Goal: Communication & Community: Answer question/provide support

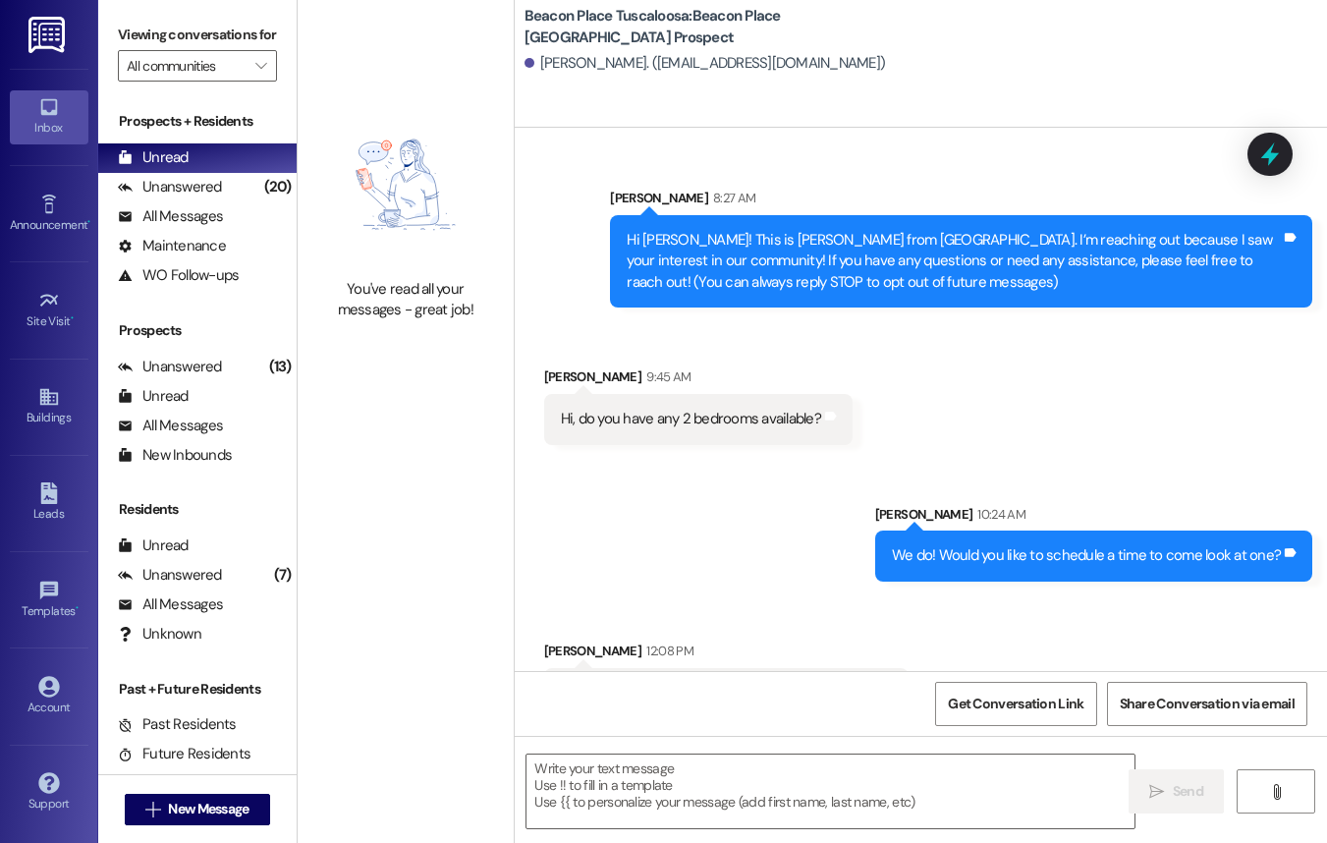
scroll to position [199, 0]
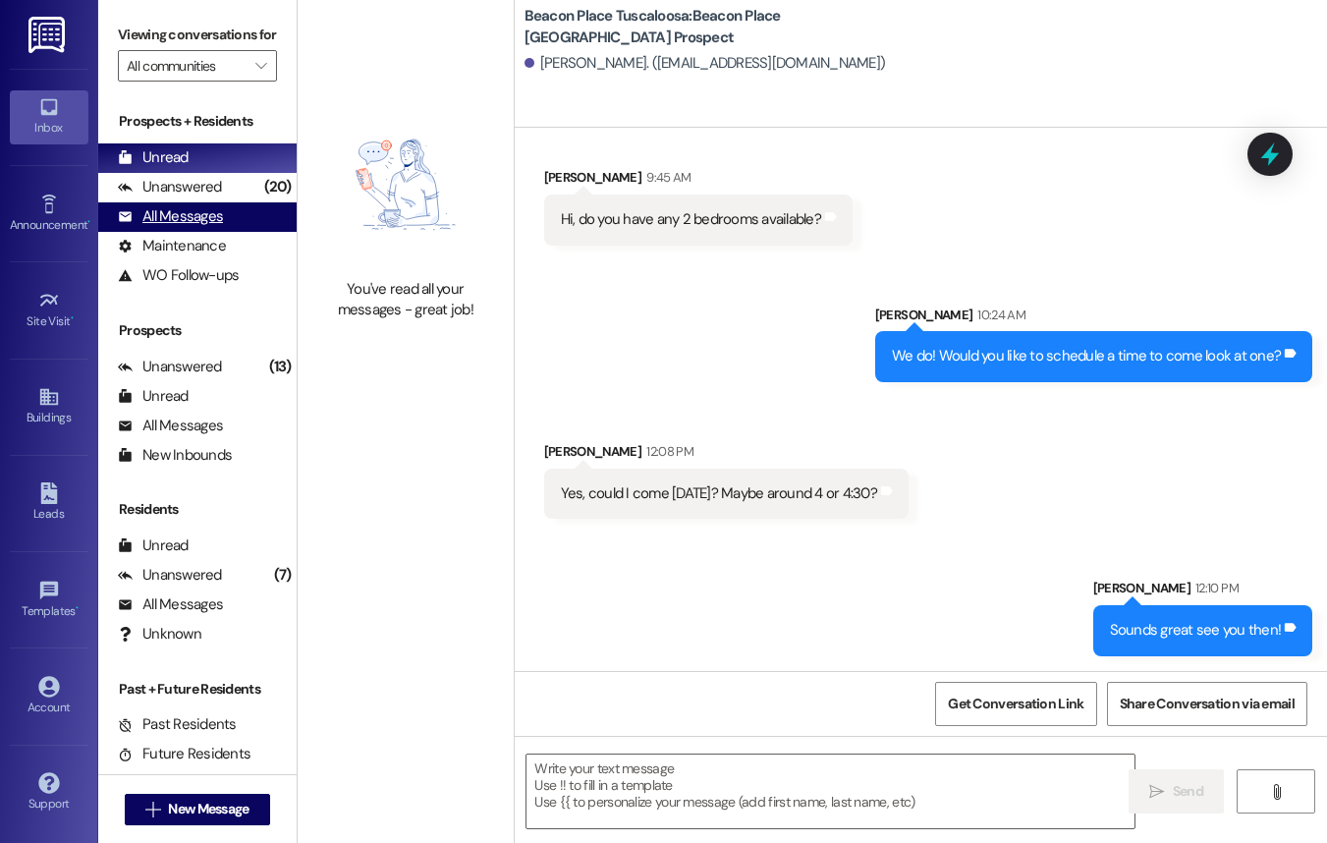
click at [169, 227] on div "All Messages" at bounding box center [170, 216] width 105 height 21
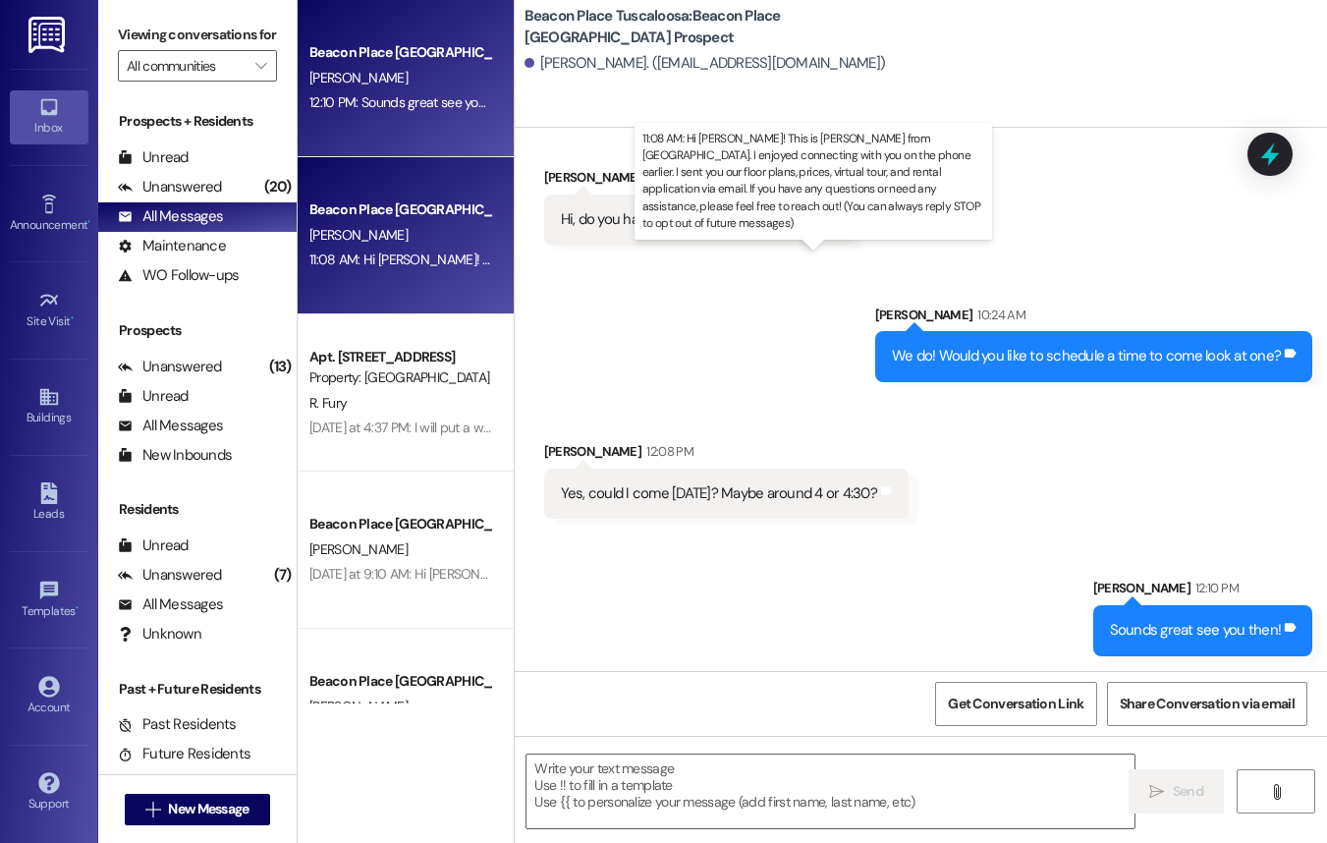
click at [401, 263] on div "11:08 AM: Hi [PERSON_NAME]! This is [PERSON_NAME] from [GEOGRAPHIC_DATA]. I enj…" at bounding box center [1300, 259] width 1983 height 18
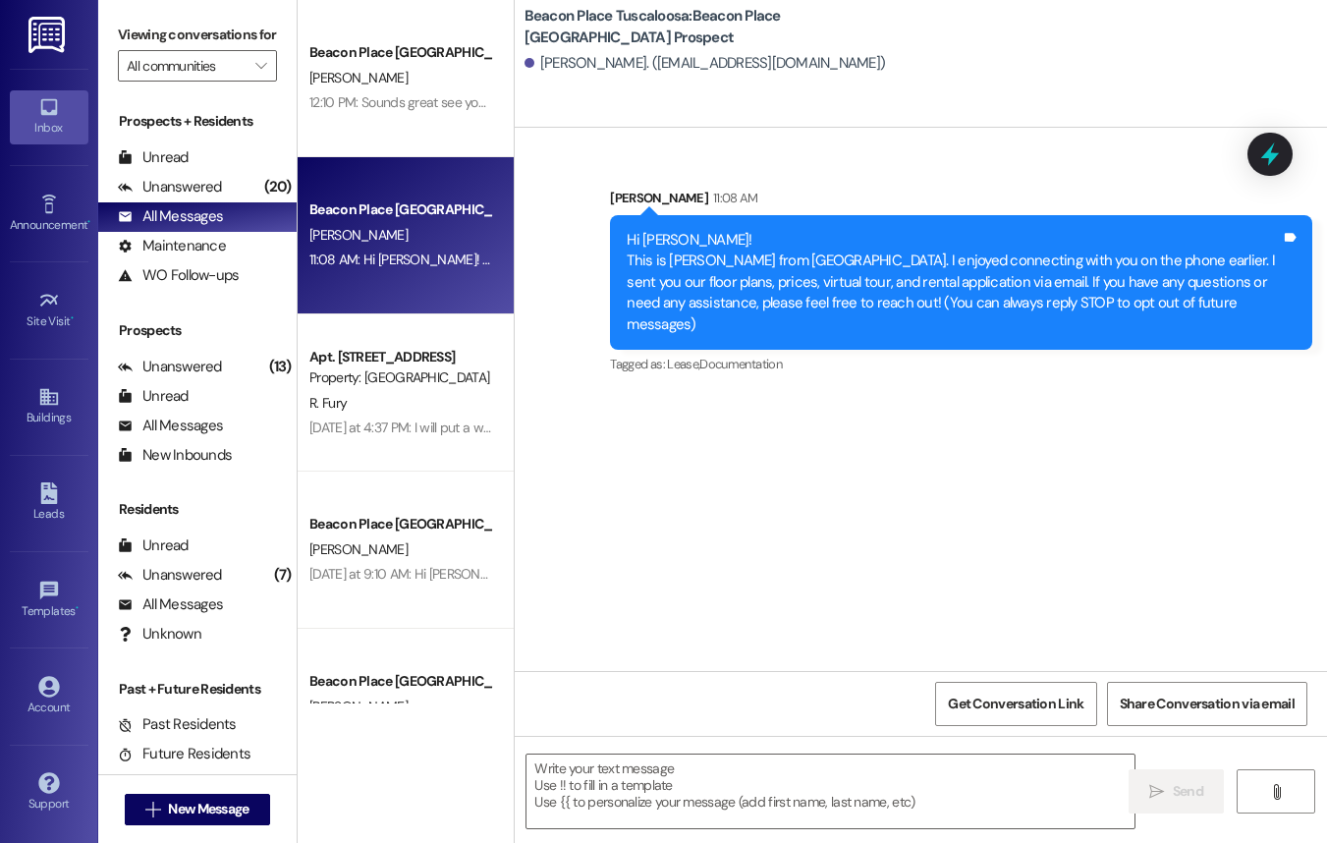
scroll to position [0, 0]
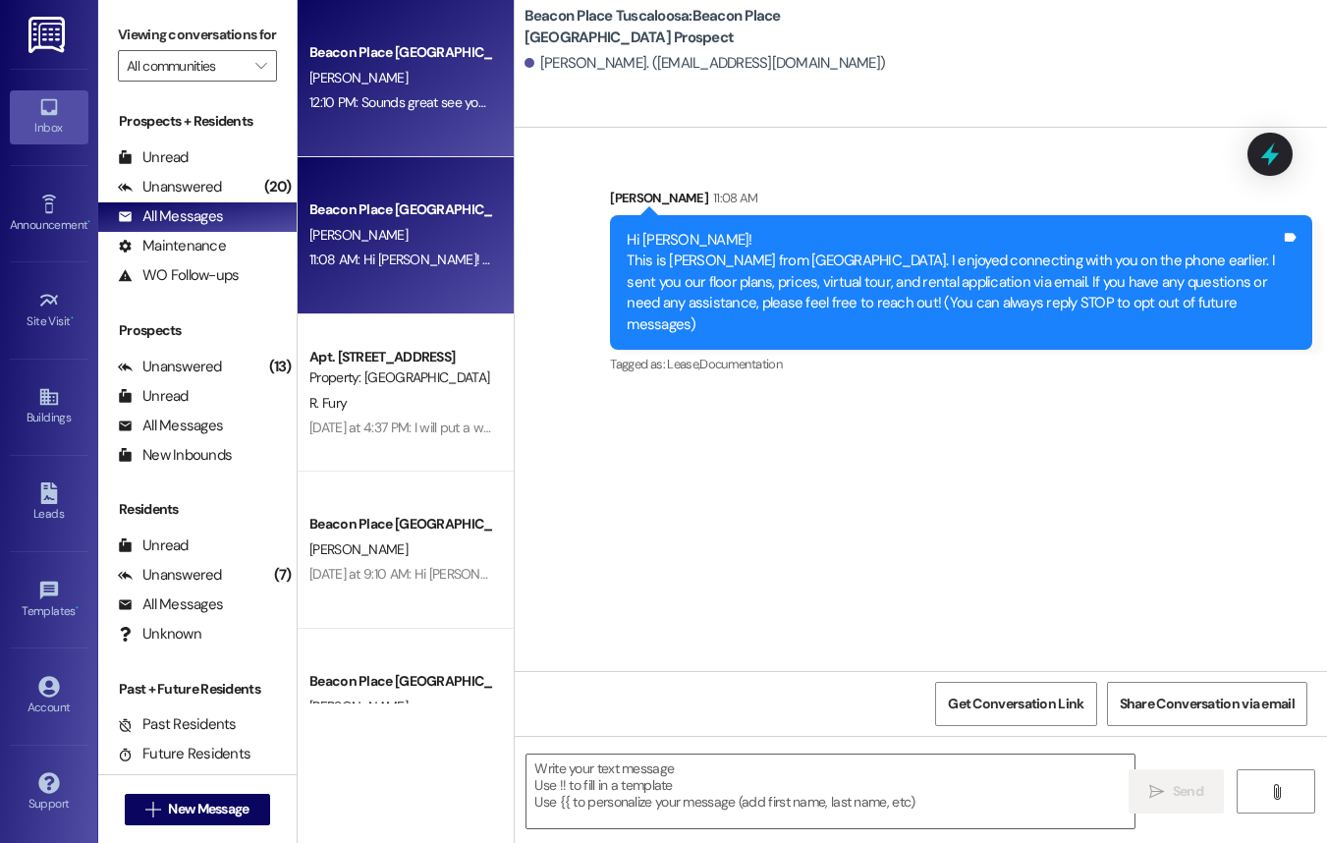
click at [408, 101] on div "12:10 PM: Sounds great see you then! 12:10 PM: Sounds great see you then!" at bounding box center [413, 102] width 208 height 18
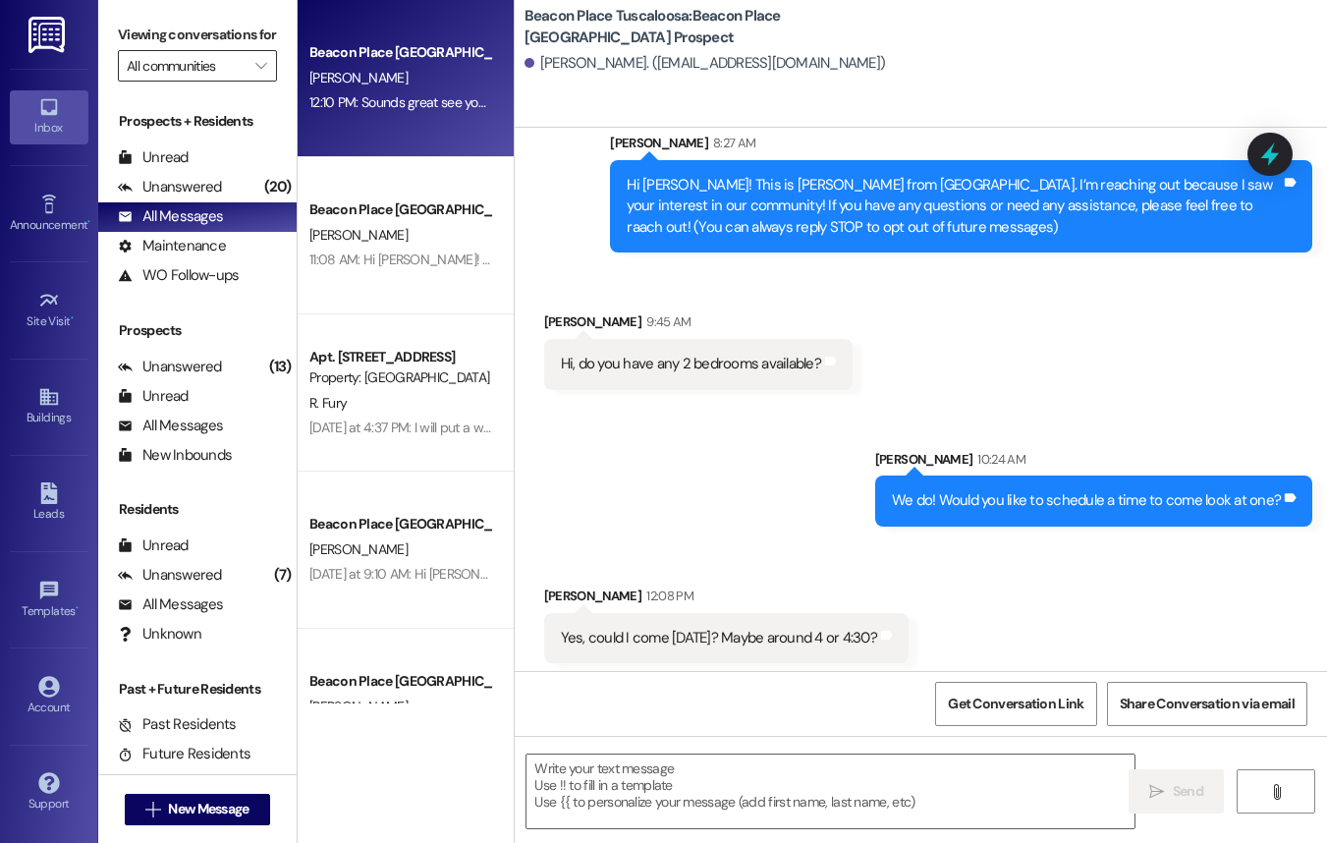
scroll to position [62, 0]
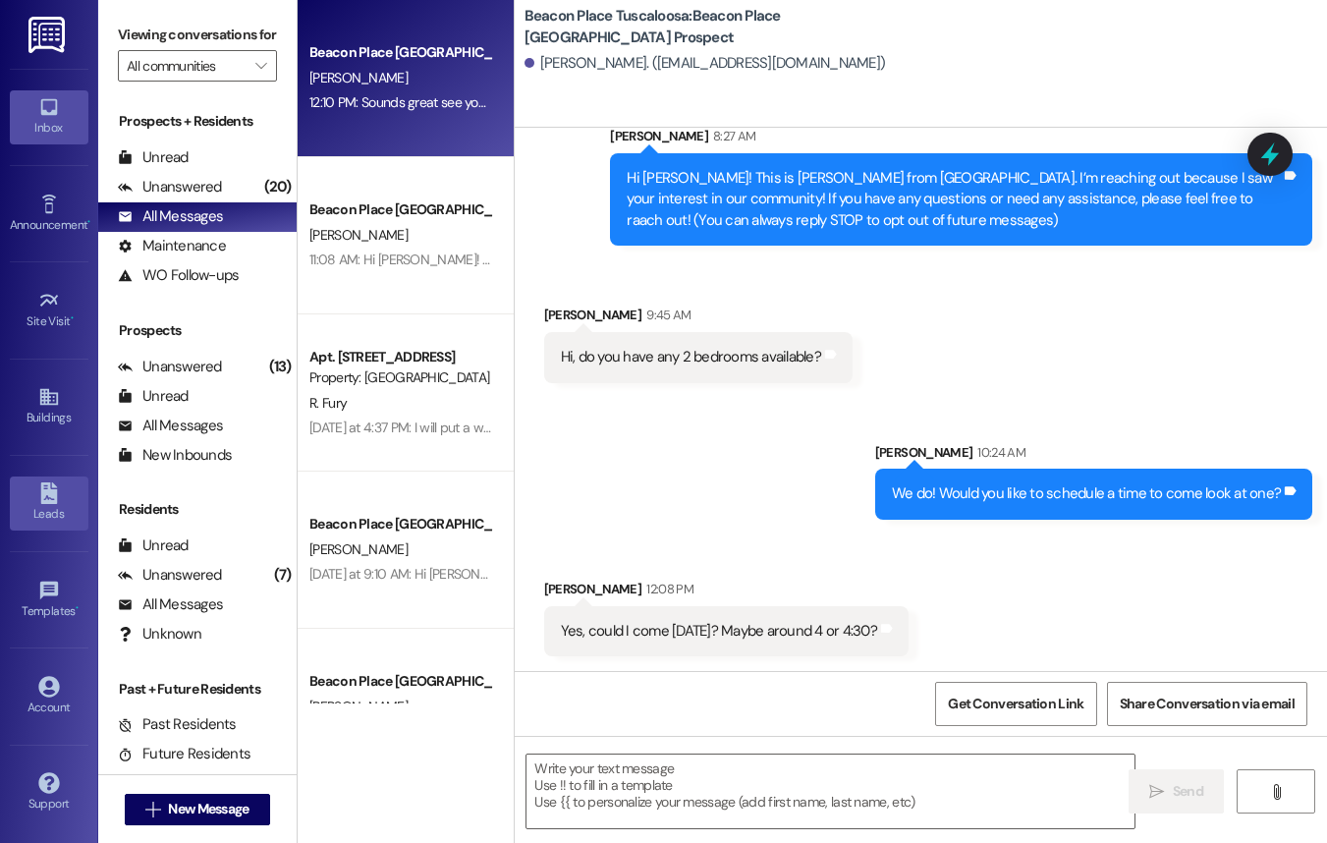
click at [50, 517] on div "Leads" at bounding box center [49, 514] width 98 height 20
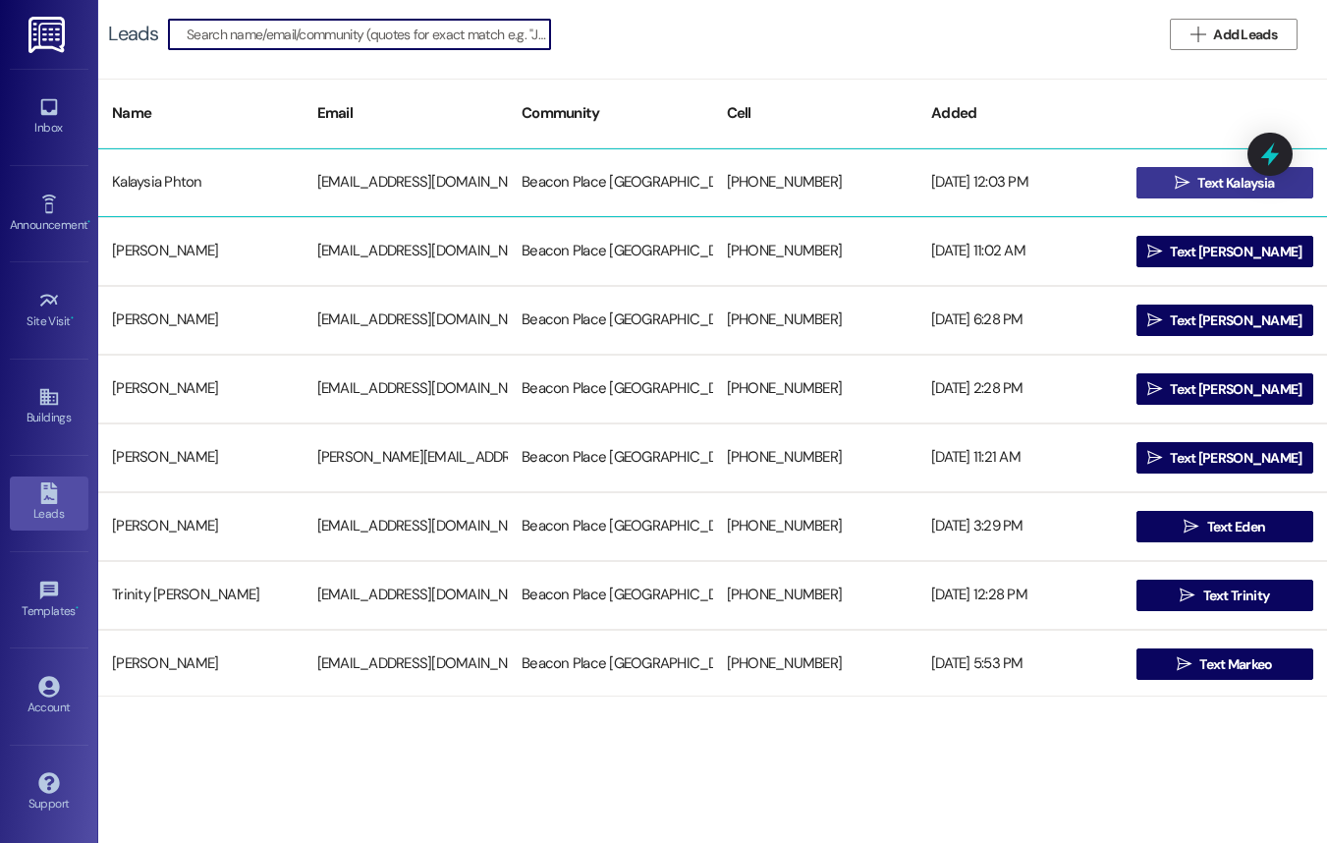
click at [1183, 185] on span " Text Kalaysia" at bounding box center [1224, 182] width 107 height 29
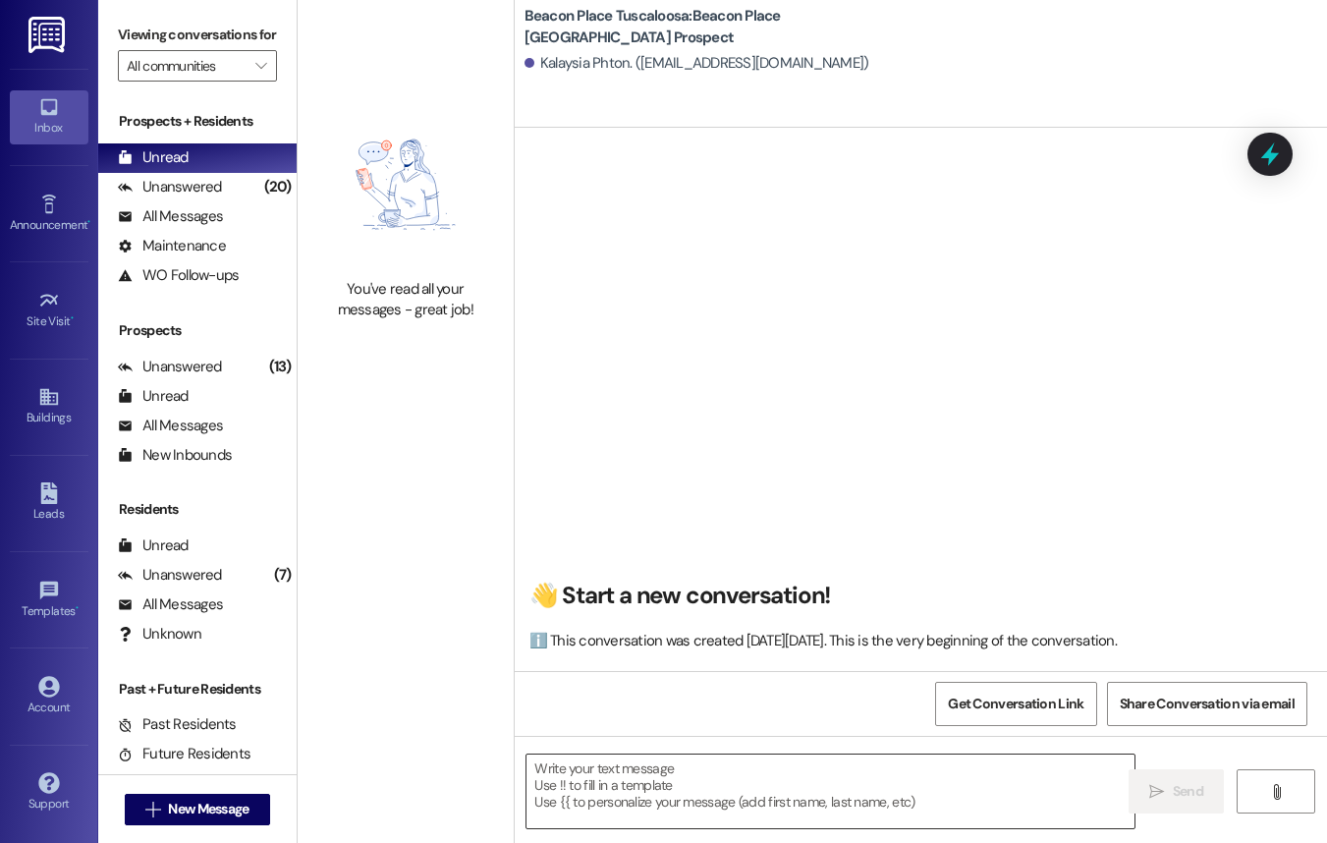
click at [664, 762] on textarea at bounding box center [830, 791] width 608 height 74
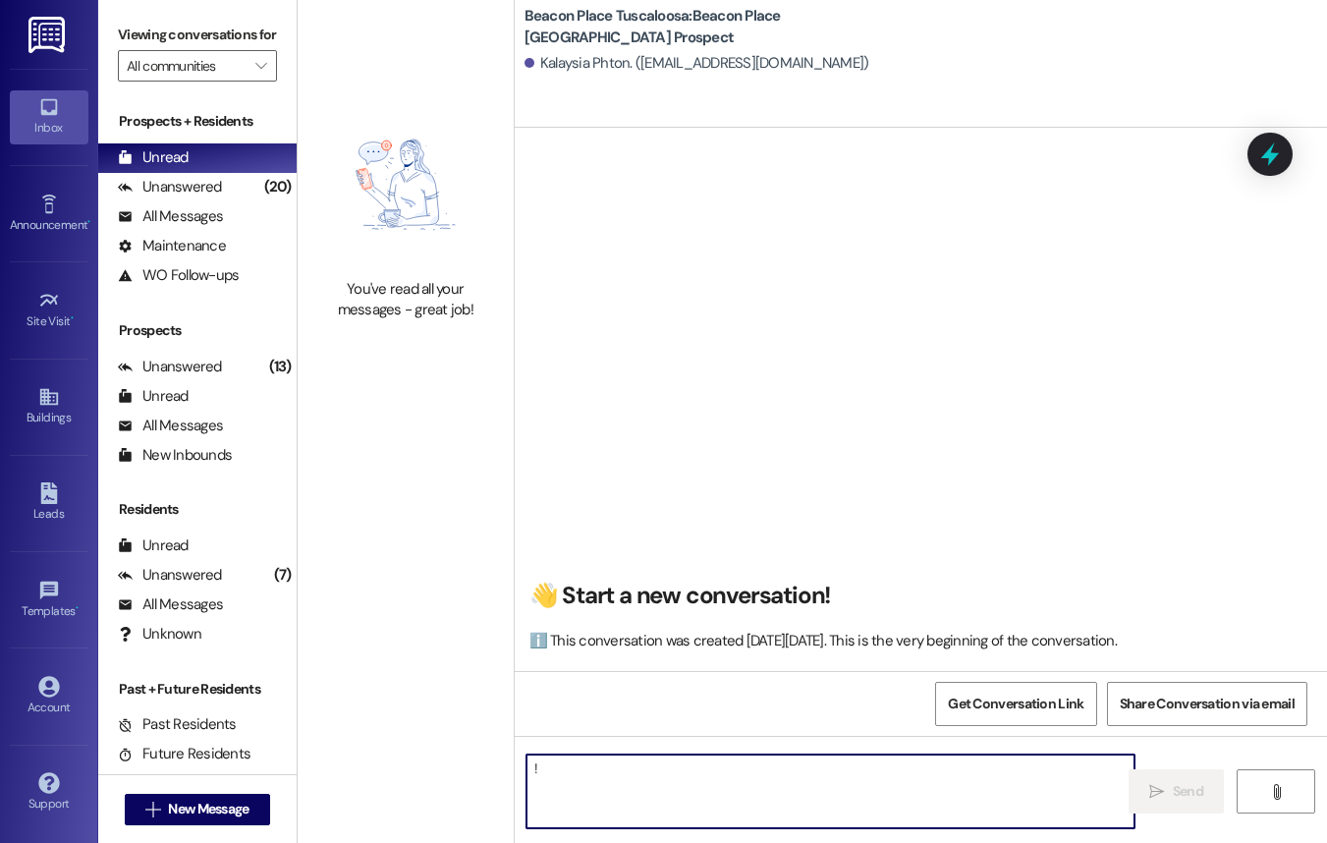
type textarea "!!"
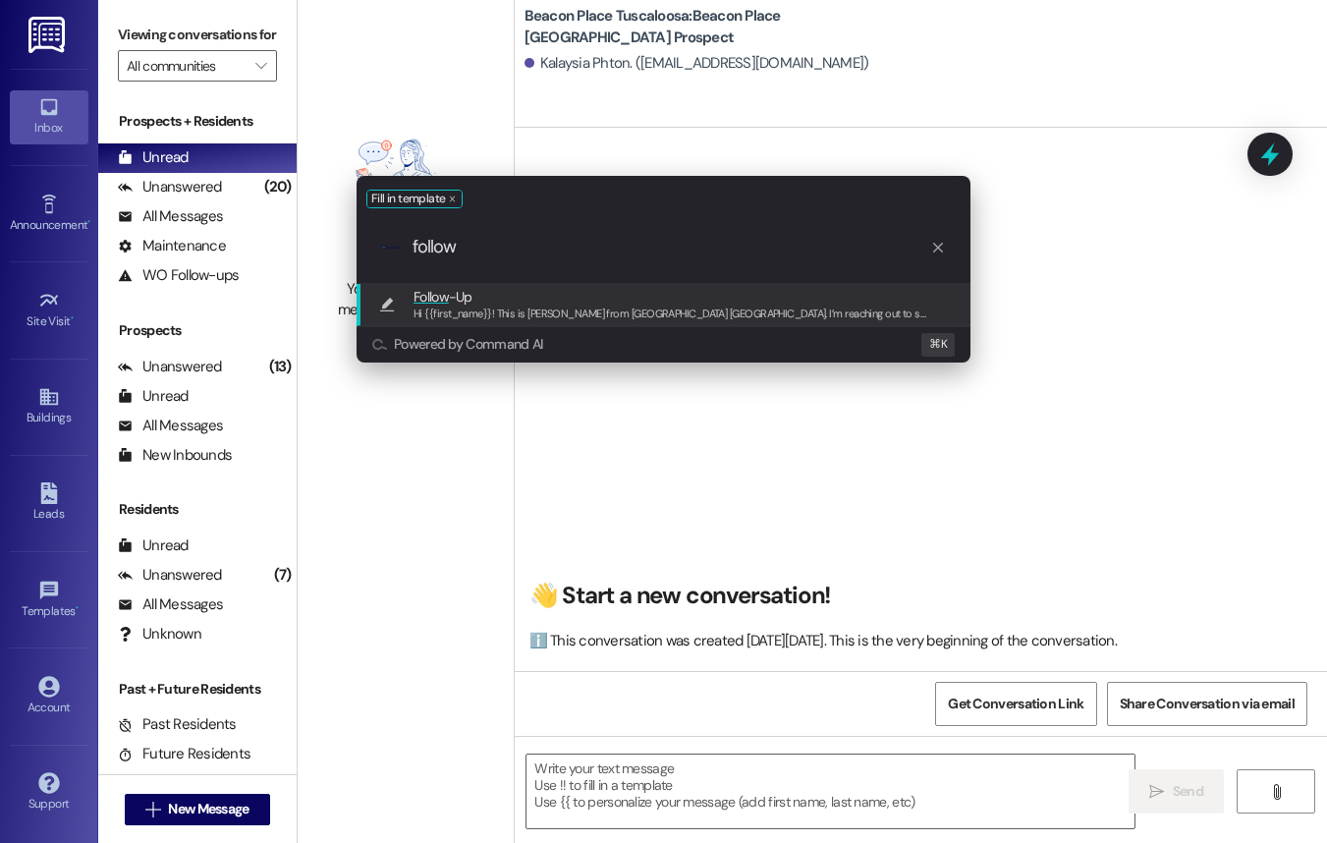
type input "follow"
click at [948, 246] on div ".cls-1{fill:#0a055f;}.cls-2{fill:#0cc4c4;} resideskLogoBlueOrange follow" at bounding box center [664, 247] width 614 height 70
click at [940, 246] on icon "progress bar" at bounding box center [938, 248] width 10 height 10
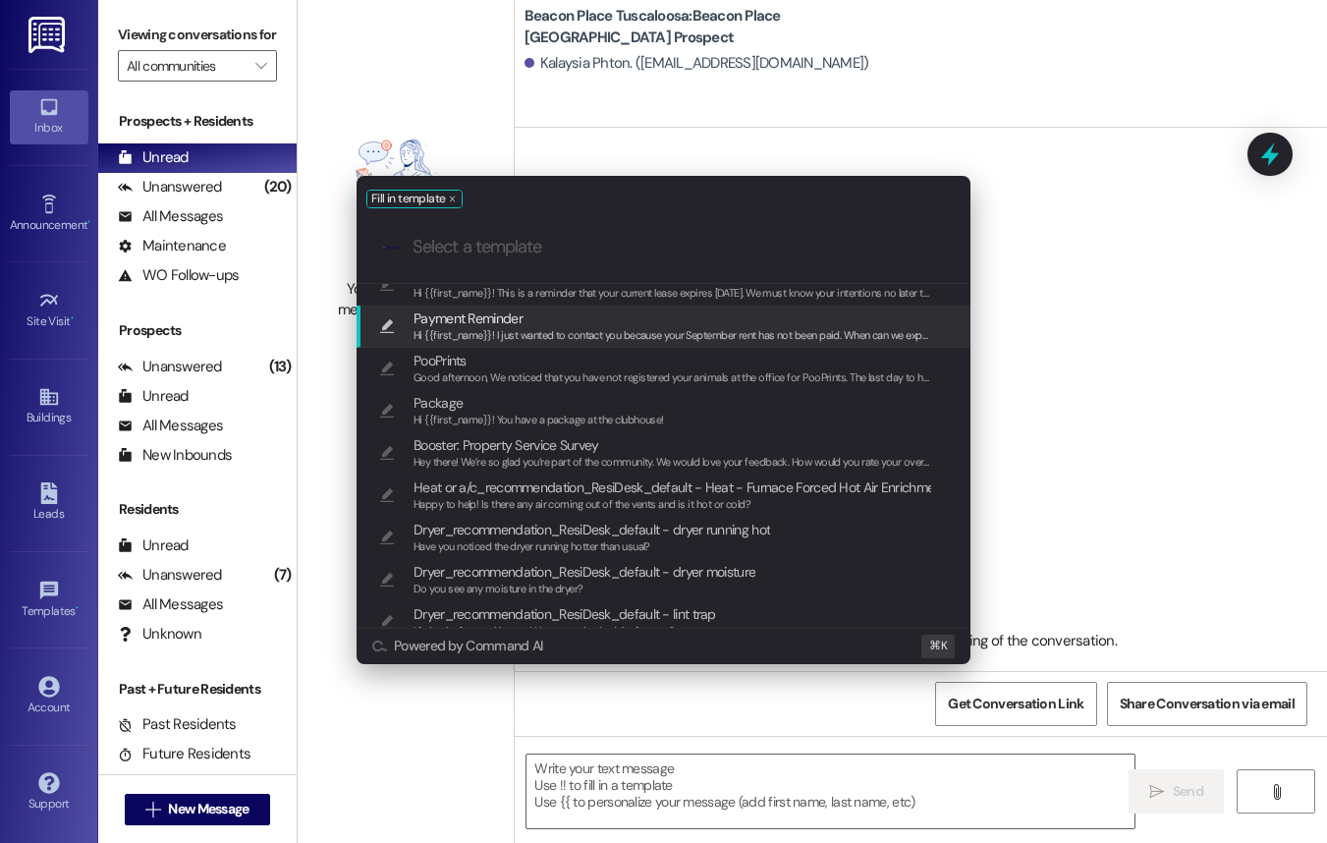
scroll to position [121, 0]
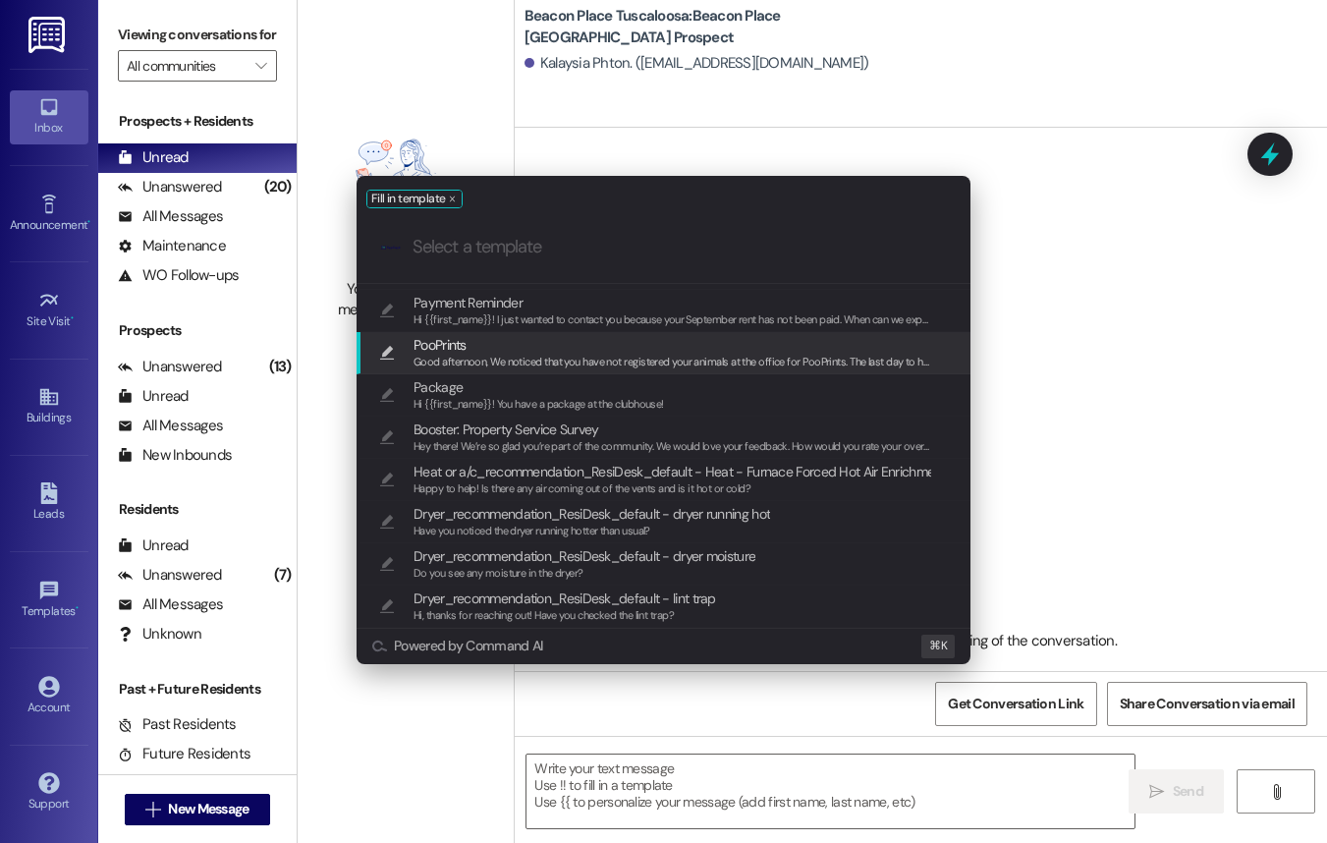
click at [381, 350] on icon "List of options" at bounding box center [387, 353] width 18 height 18
type textarea "Good afternoon, We noticed that you have not registered your animals at the off…"
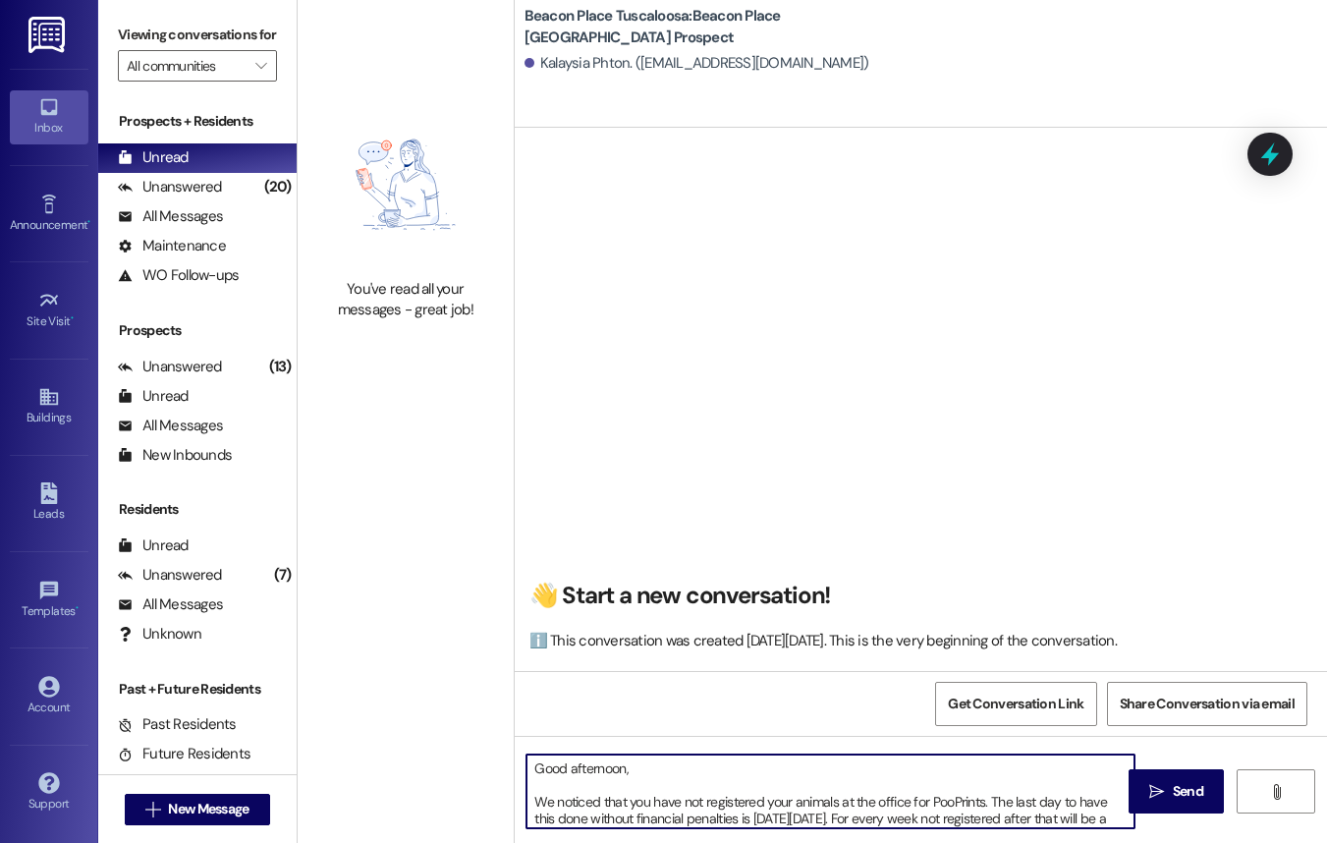
scroll to position [72, 0]
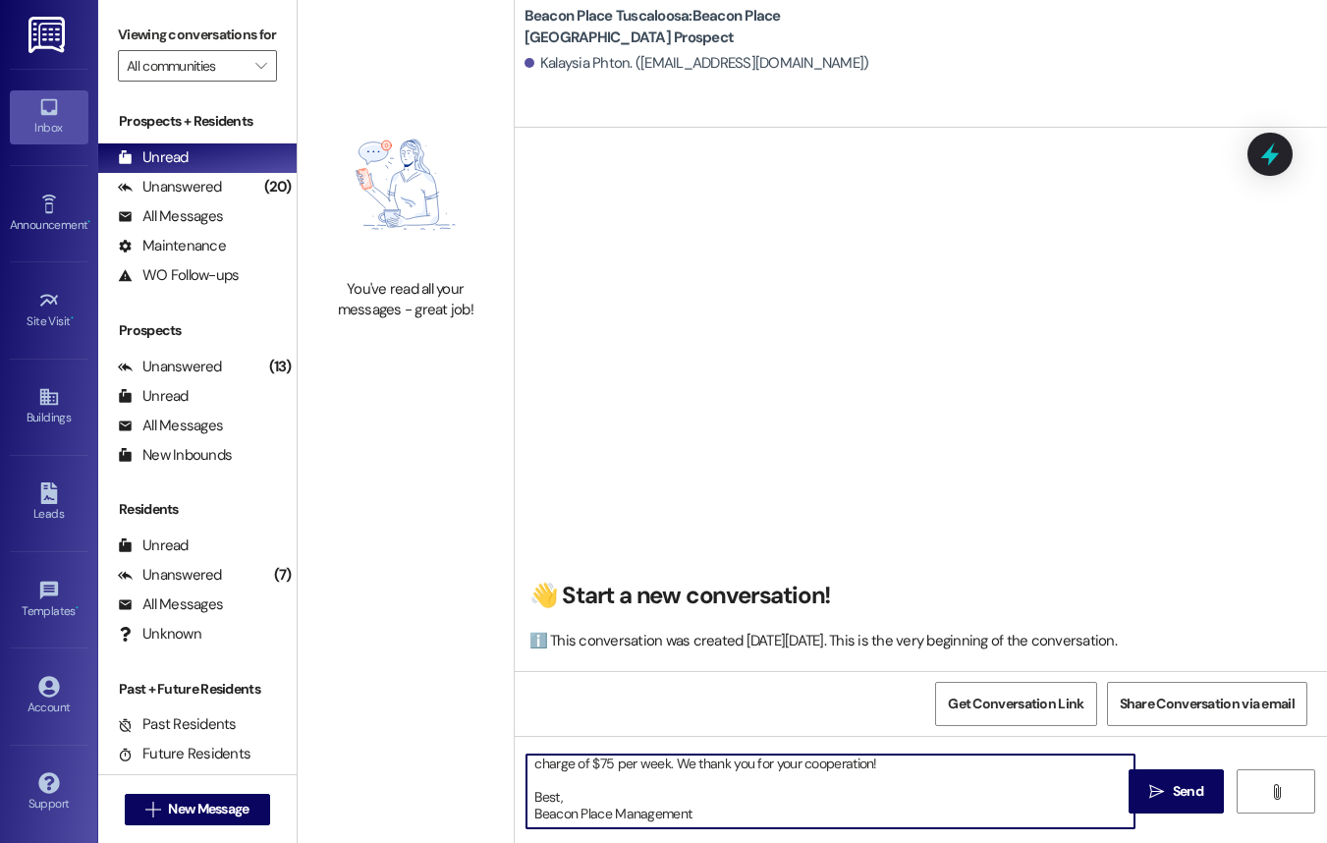
click at [843, 783] on textarea "Good afternoon, We noticed that you have not registered your animals at the off…" at bounding box center [830, 791] width 608 height 74
click at [726, 821] on textarea "Good afternoon, We noticed that you have not registered your animals at the off…" at bounding box center [830, 791] width 608 height 74
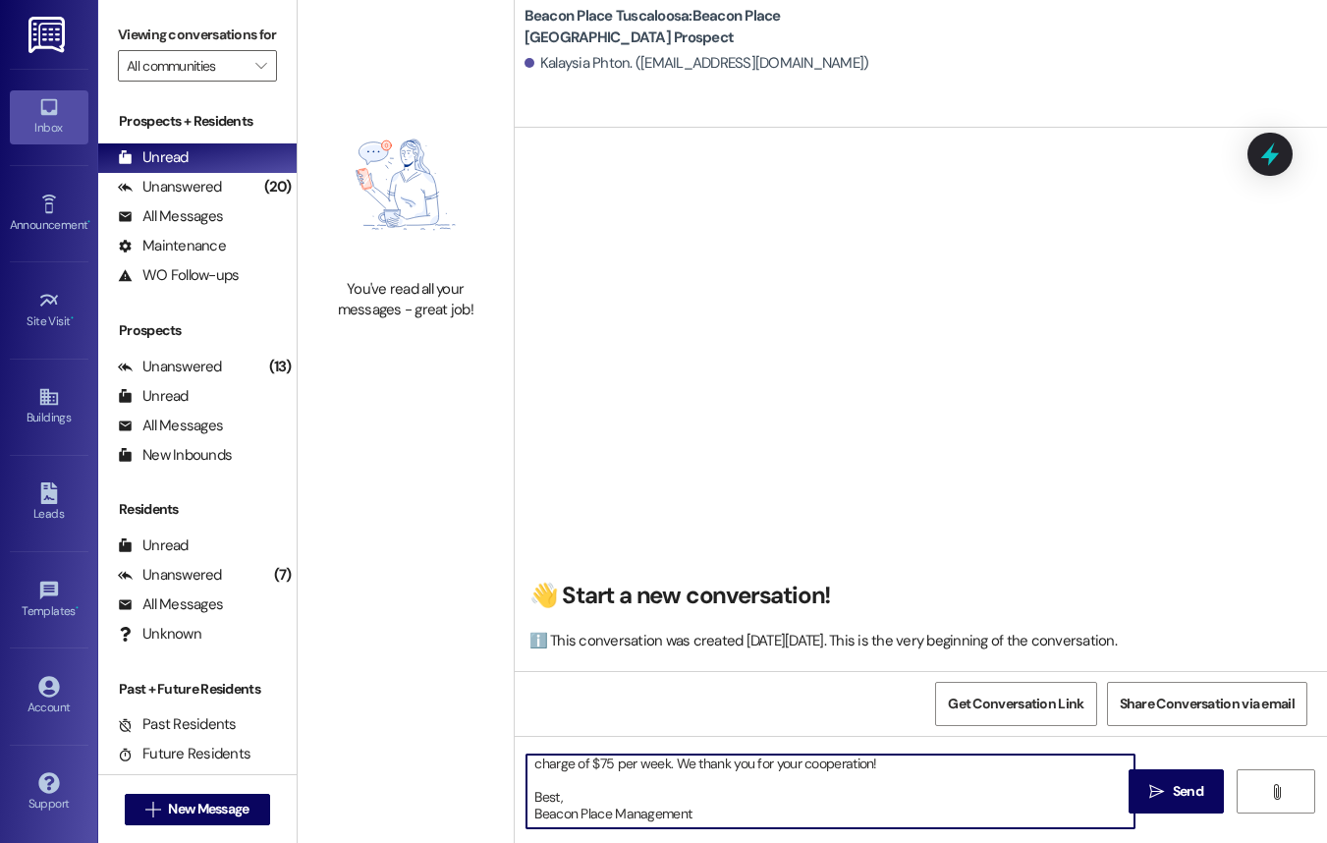
click at [726, 821] on textarea "Good afternoon, We noticed that you have not registered your animals at the off…" at bounding box center [830, 791] width 608 height 74
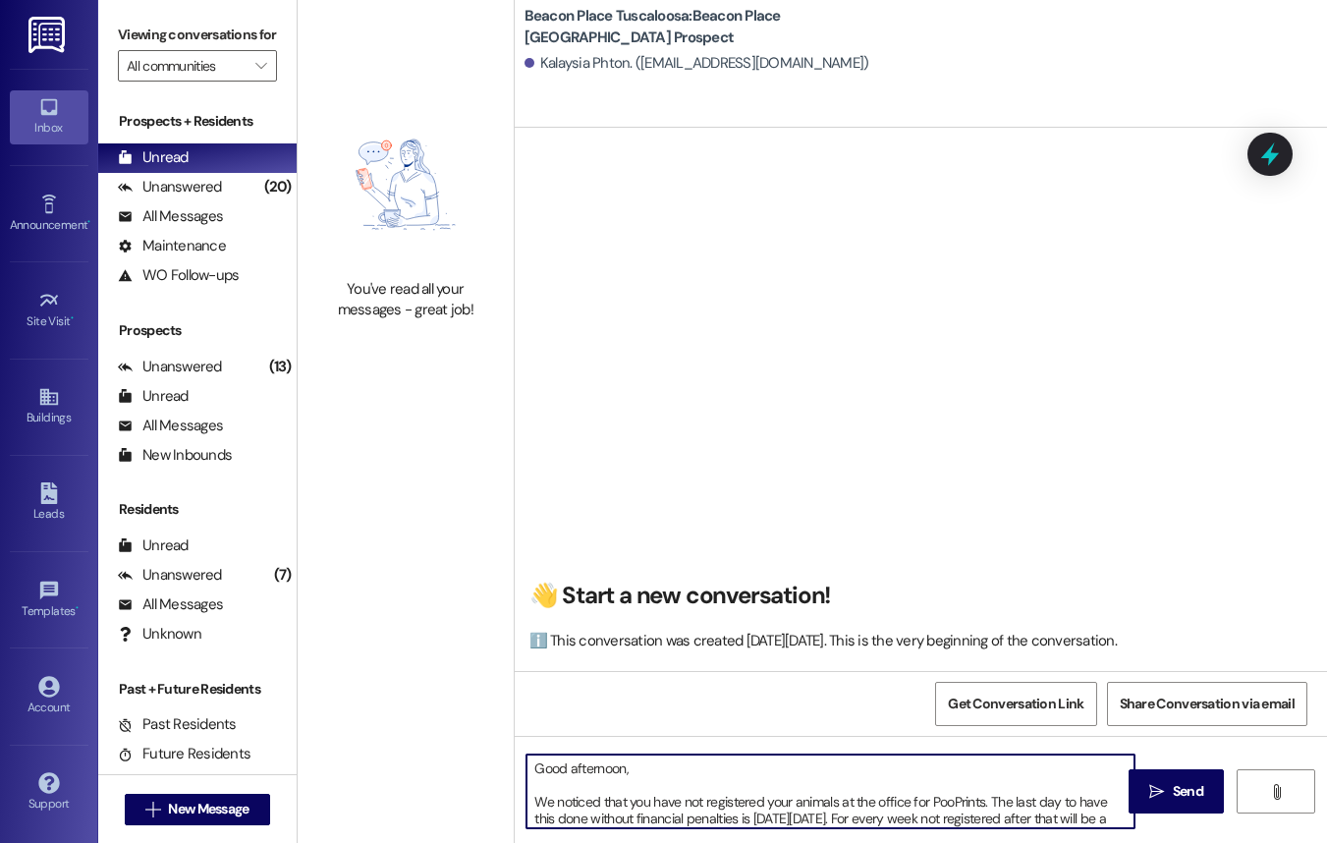
drag, startPoint x: 726, startPoint y: 821, endPoint x: 529, endPoint y: 700, distance: 230.6
click at [529, 700] on div "👋 Start a new conversation! ℹ️ This conversation was created [DATE][DATE]. This…" at bounding box center [921, 549] width 812 height 843
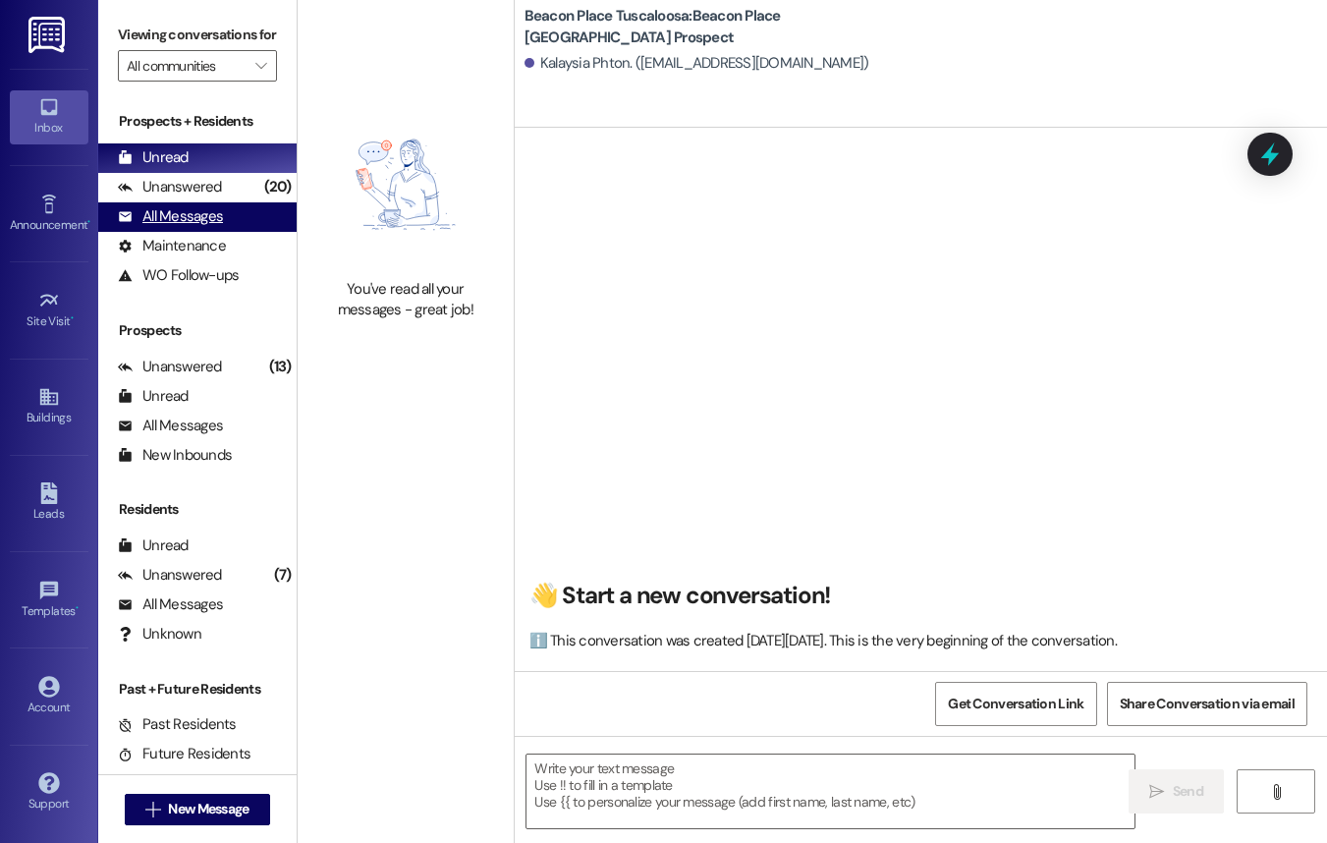
click at [212, 227] on div "All Messages" at bounding box center [170, 216] width 105 height 21
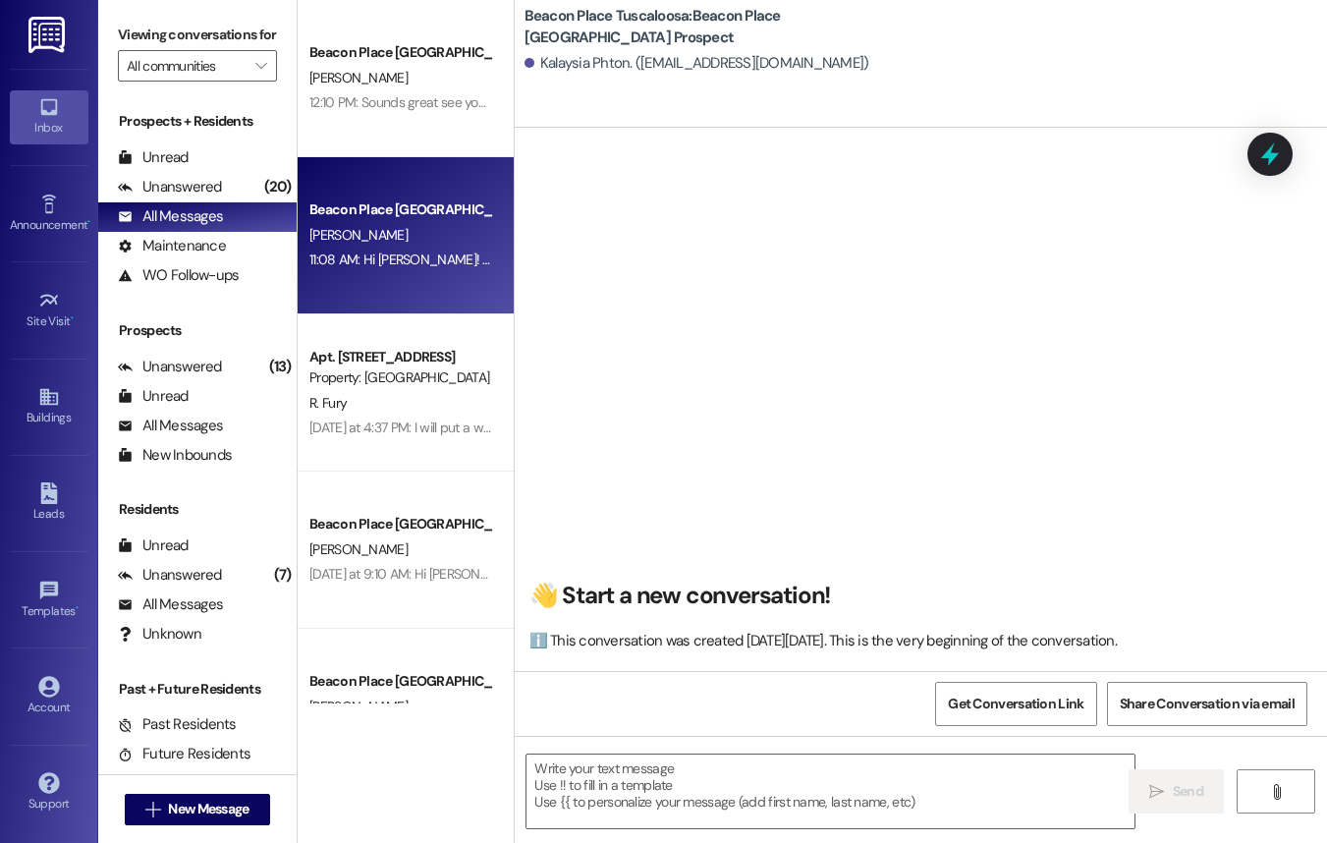
click at [395, 233] on div "[PERSON_NAME]" at bounding box center [400, 235] width 186 height 25
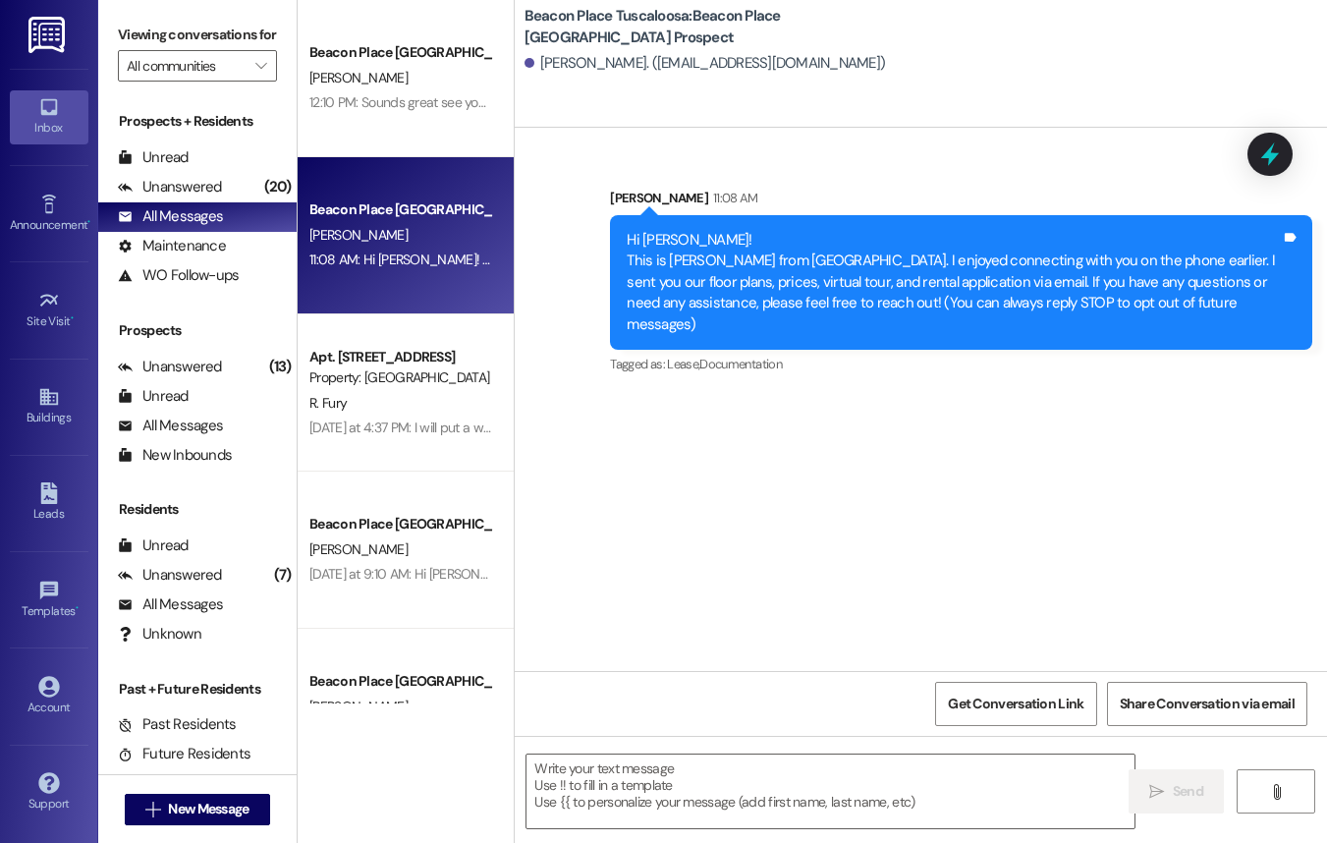
drag, startPoint x: 626, startPoint y: 241, endPoint x: 1245, endPoint y: 303, distance: 622.9
click at [1247, 303] on div "Hi [PERSON_NAME]! This is [PERSON_NAME] from [GEOGRAPHIC_DATA]. I enjoyed conne…" at bounding box center [954, 282] width 654 height 105
copy div "Hi [PERSON_NAME]! This is [PERSON_NAME] from [GEOGRAPHIC_DATA]. I enjoyed conne…"
click at [48, 501] on icon at bounding box center [48, 493] width 17 height 22
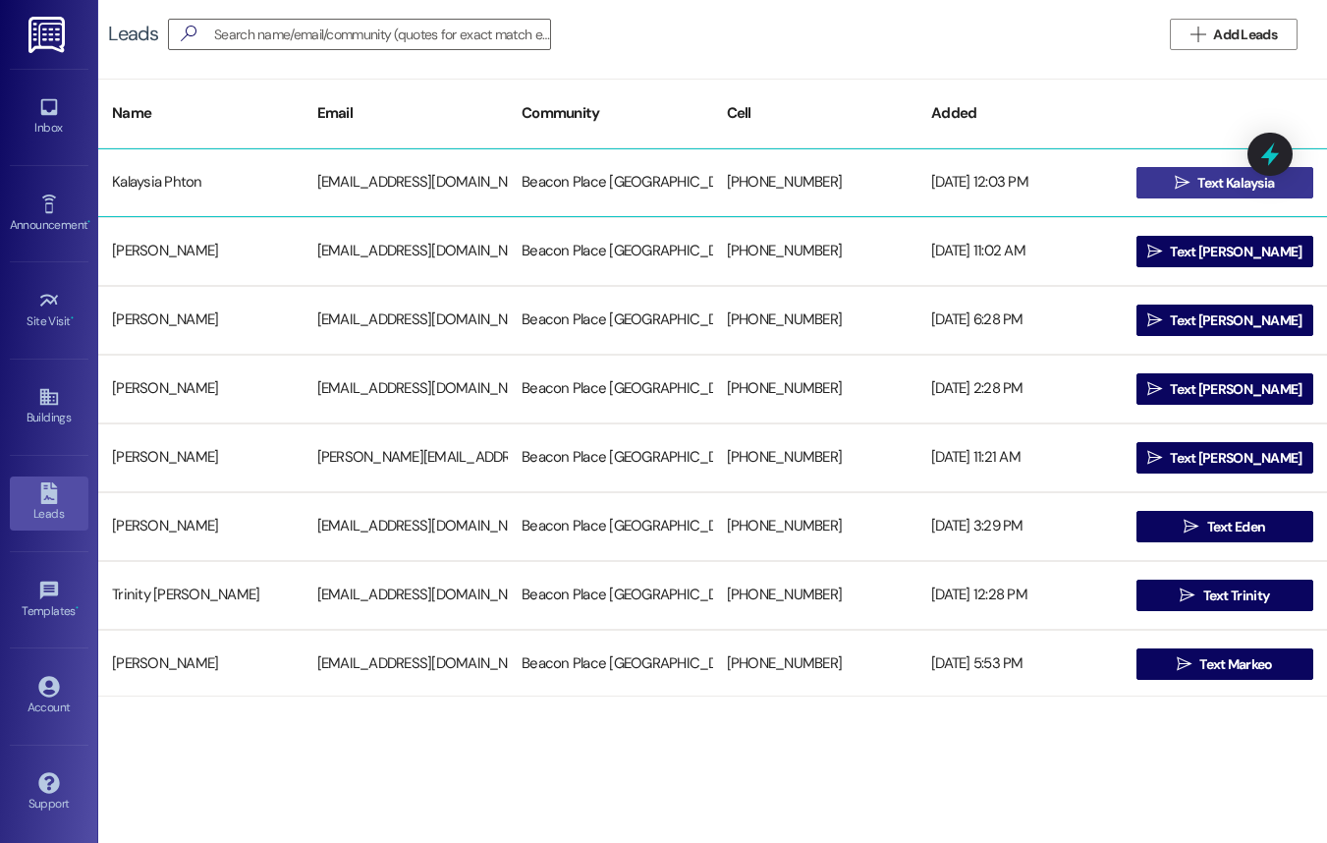
click at [1226, 182] on span "Text Kalaysia" at bounding box center [1235, 183] width 77 height 21
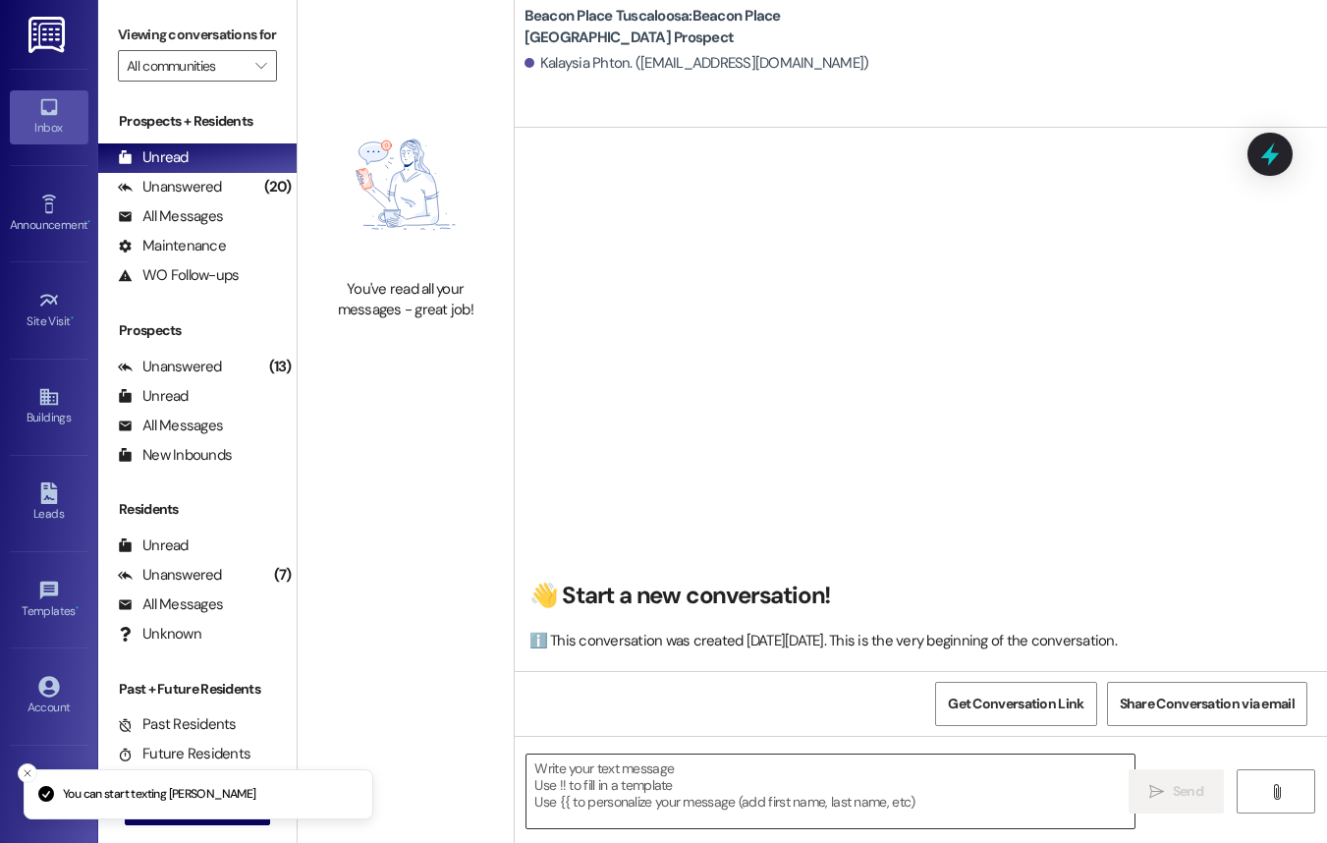
click at [649, 813] on textarea at bounding box center [830, 791] width 608 height 74
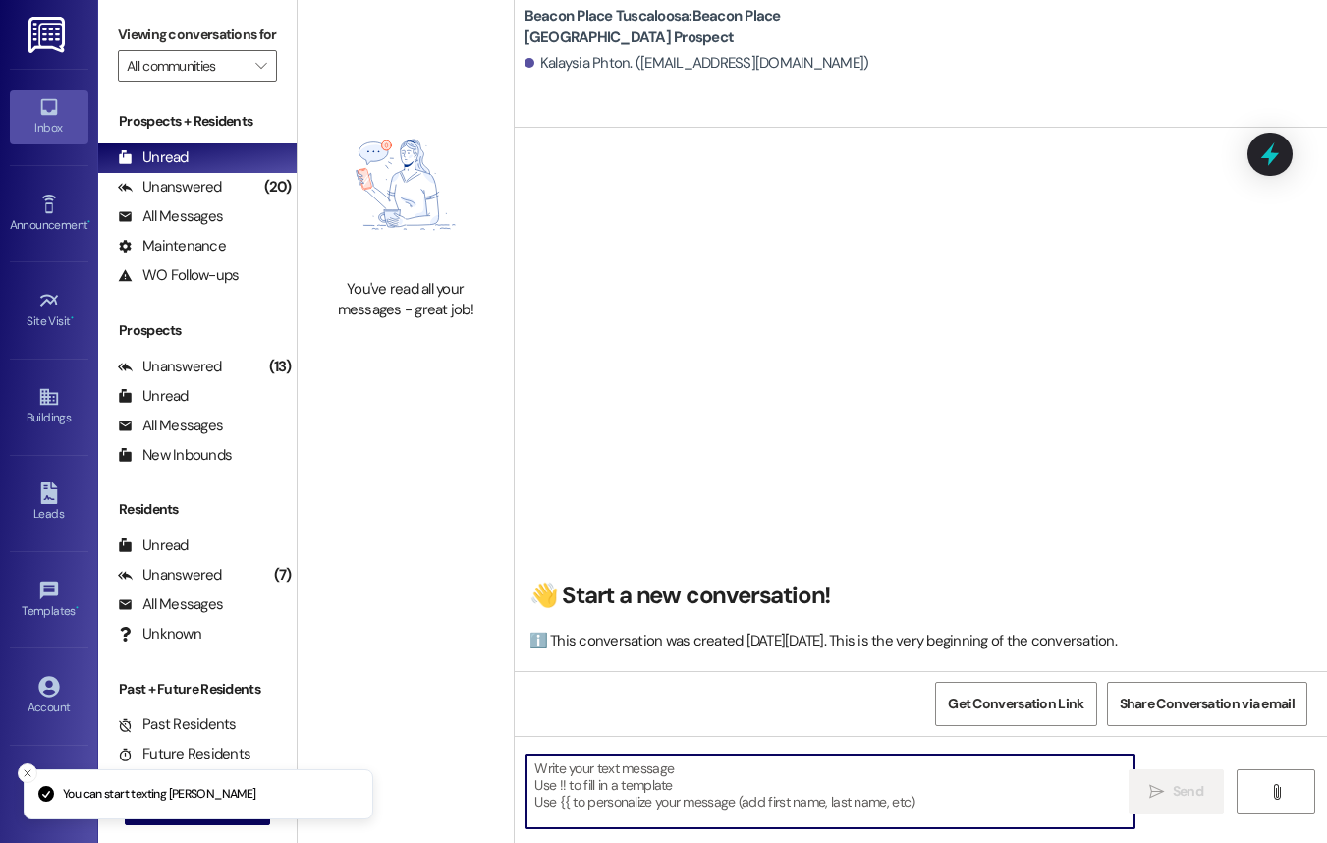
paste textarea "Hi [PERSON_NAME]! This is [PERSON_NAME] from [GEOGRAPHIC_DATA]. I enjoyed conne…"
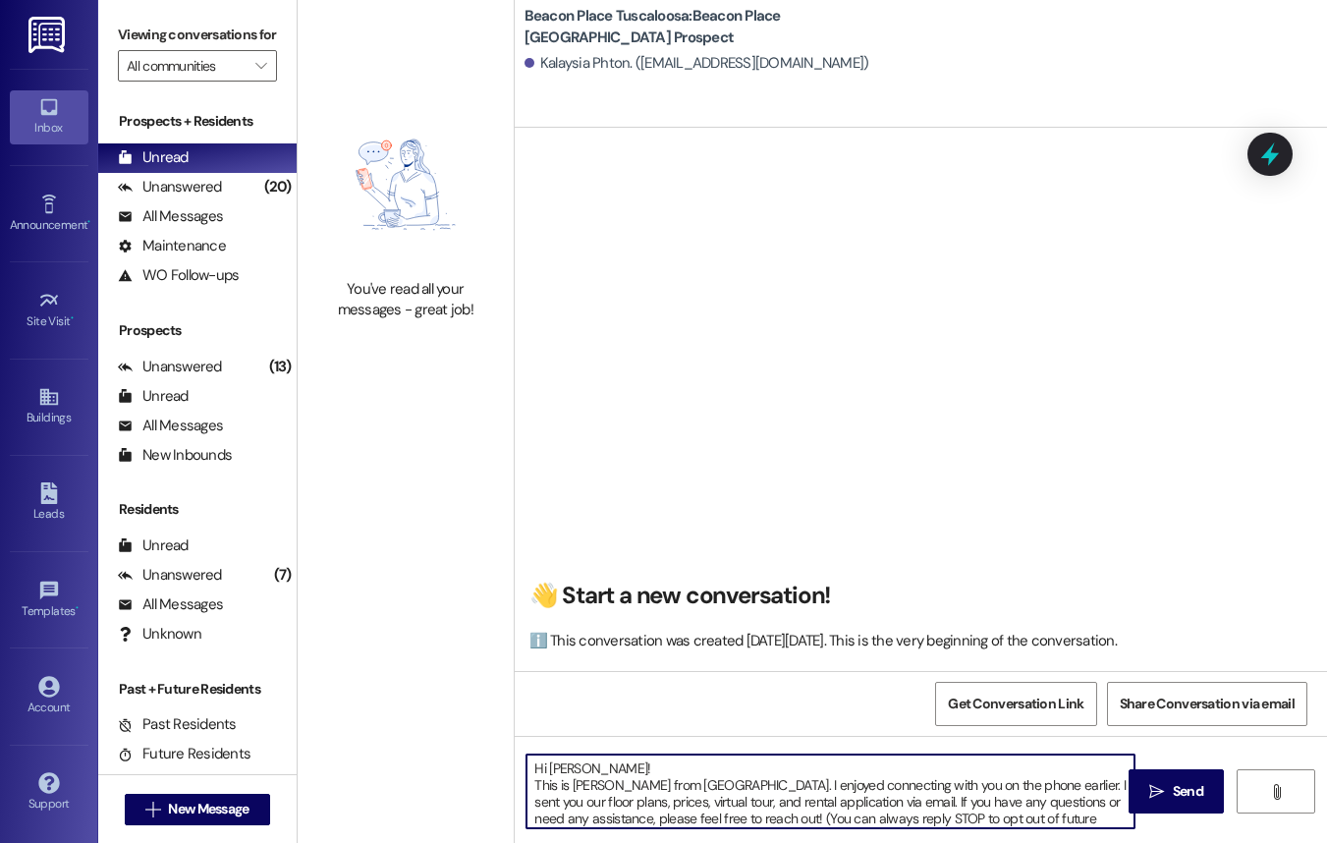
click at [598, 764] on textarea "Hi [PERSON_NAME]! This is [PERSON_NAME] from [GEOGRAPHIC_DATA]. I enjoyed conne…" at bounding box center [830, 791] width 608 height 74
type textarea "Hi [PERSON_NAME]! This is [PERSON_NAME] from [GEOGRAPHIC_DATA]. I enjoyed conne…"
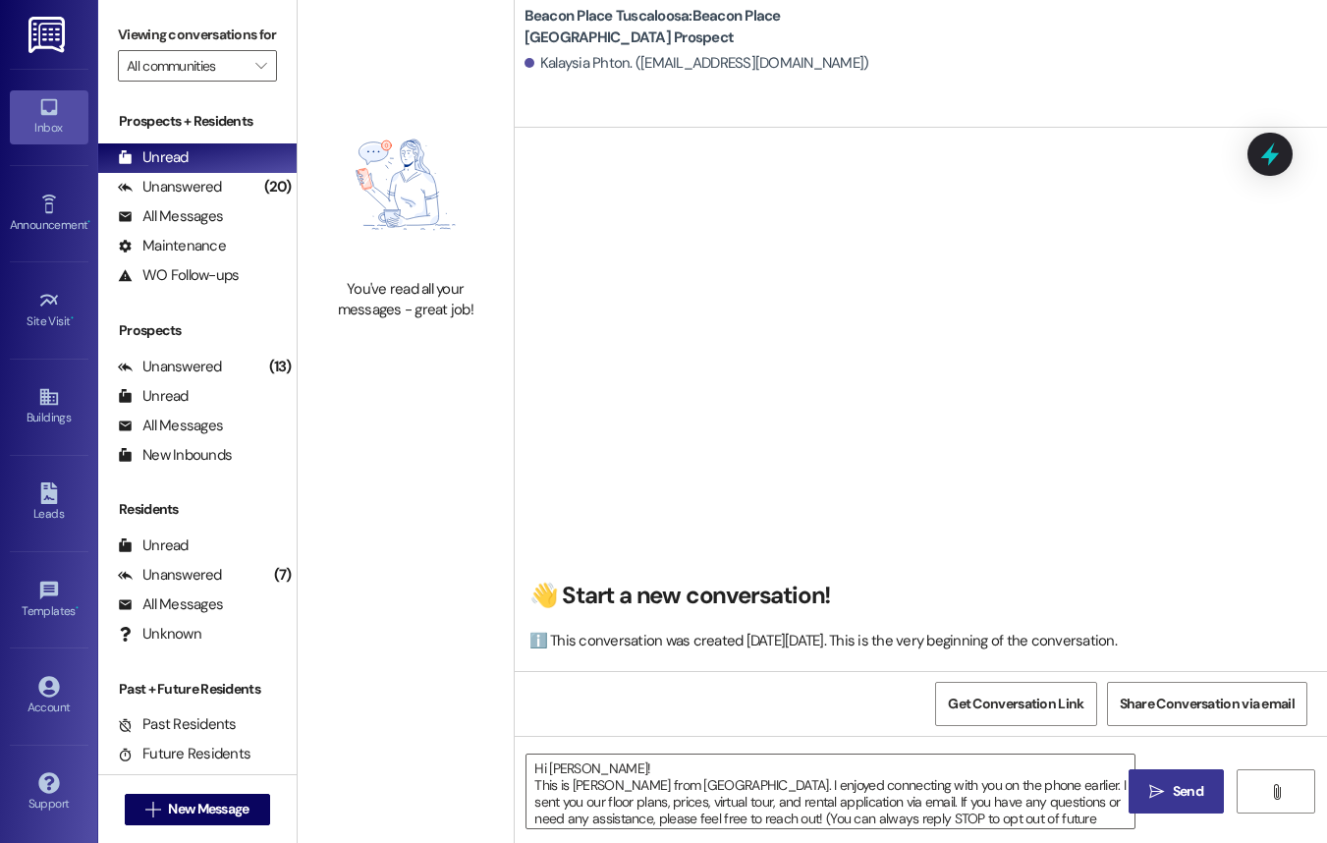
click at [1182, 799] on span "Send" at bounding box center [1188, 791] width 30 height 21
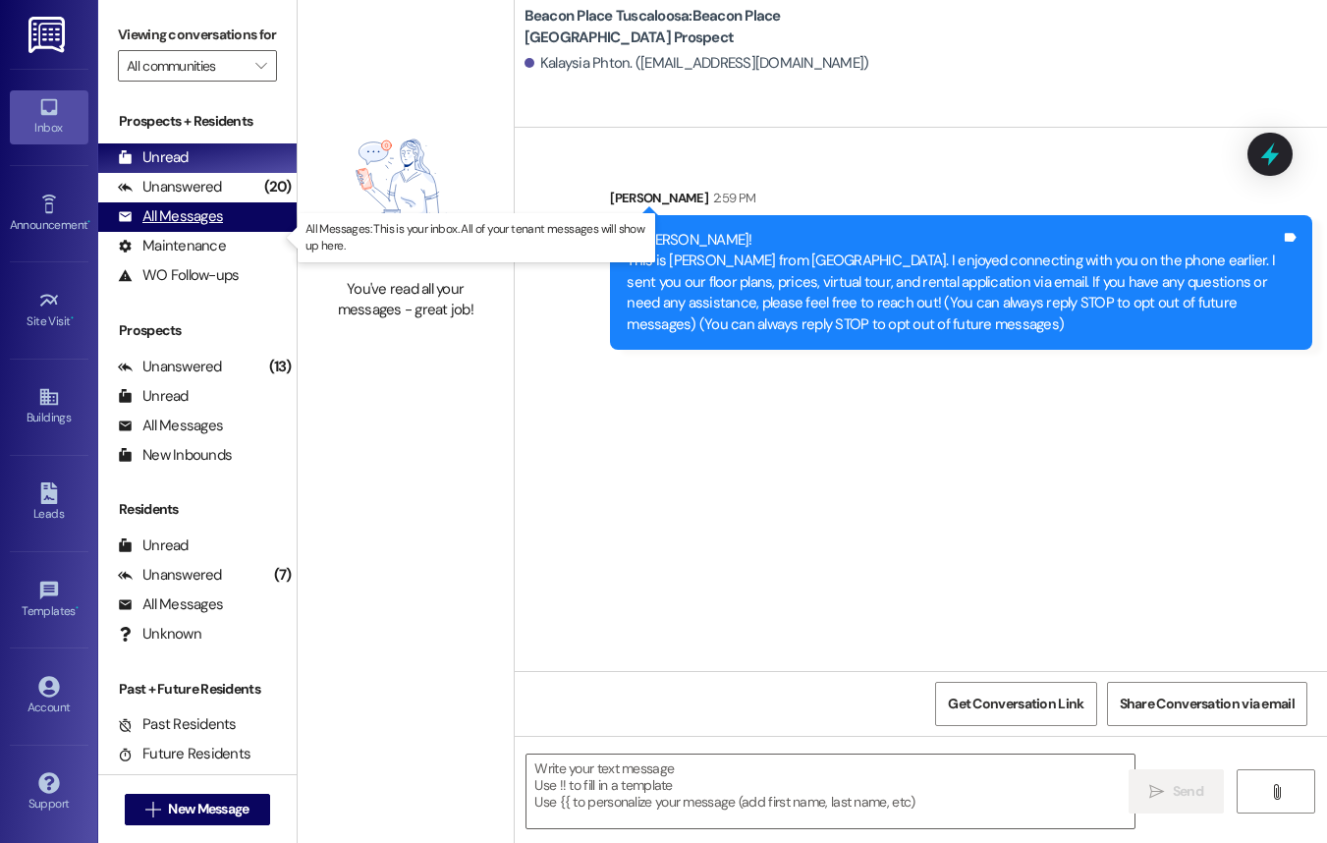
click at [166, 227] on div "All Messages" at bounding box center [170, 216] width 105 height 21
